Goal: Book appointment/travel/reservation

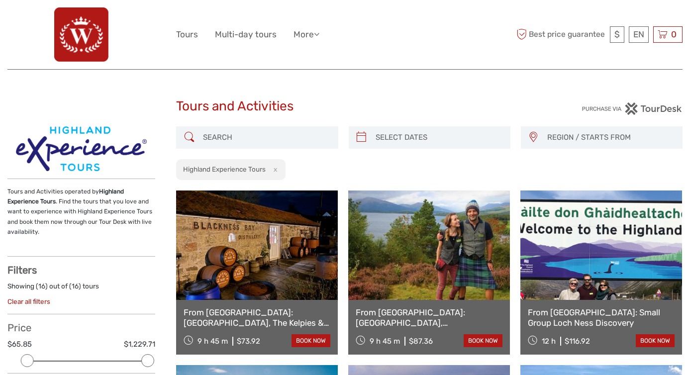
select select
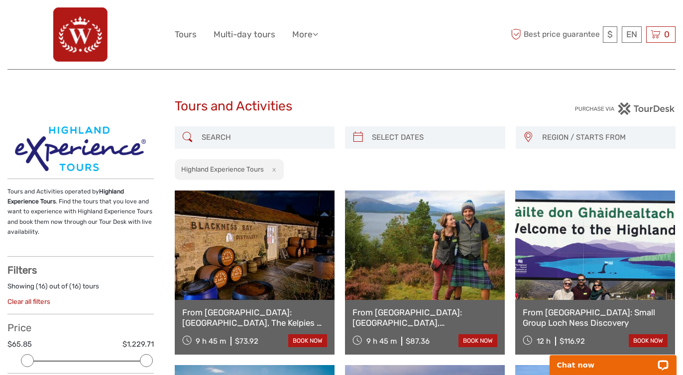
click at [396, 127] on div at bounding box center [425, 137] width 160 height 22
type input "[DATE]"
click at [396, 136] on input "search" at bounding box center [434, 137] width 132 height 17
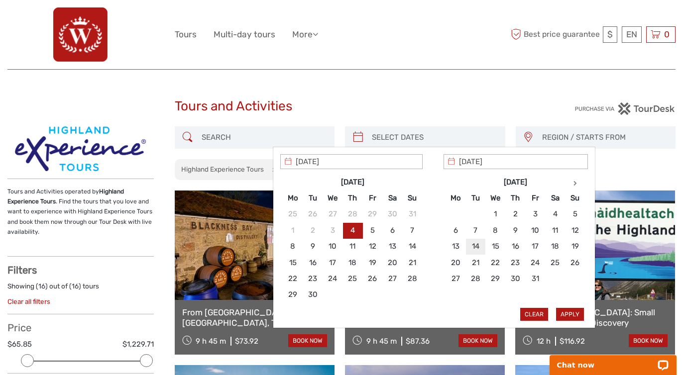
type input "[DATE]"
click at [572, 304] on div "[DATE] Mo Tu We Th Fr Sa Su 29 30 1 2 3 4 5 6 7 8 9 10 11 12 13 14 15 16 17 18 …" at bounding box center [515, 239] width 144 height 134
click at [571, 317] on button "Apply" at bounding box center [570, 314] width 28 height 13
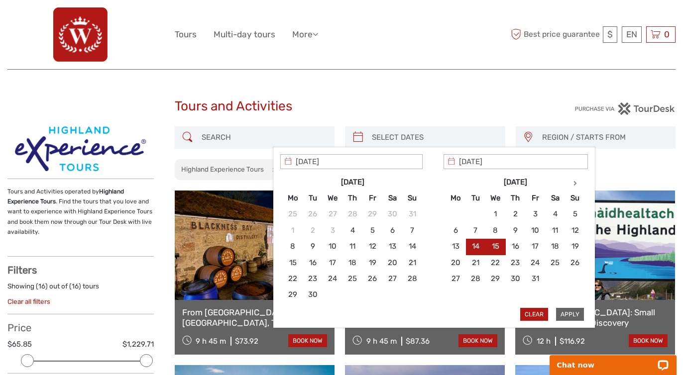
type input "[DATE] - [DATE]"
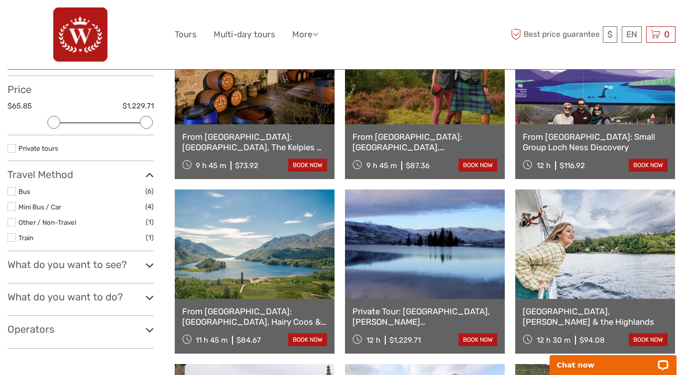
scroll to position [177, 0]
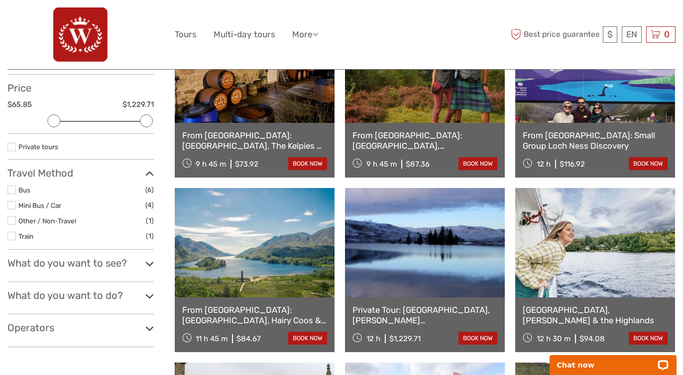
click at [12, 205] on label at bounding box center [11, 205] width 8 height 8
click at [0, 0] on input "checkbox" at bounding box center [0, 0] width 0 height 0
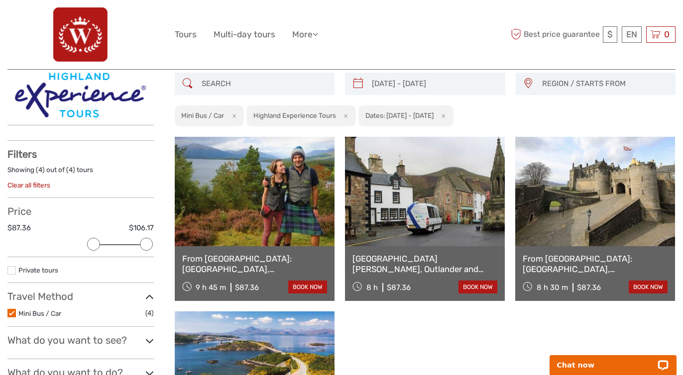
scroll to position [53, 0]
